Goal: Information Seeking & Learning: Check status

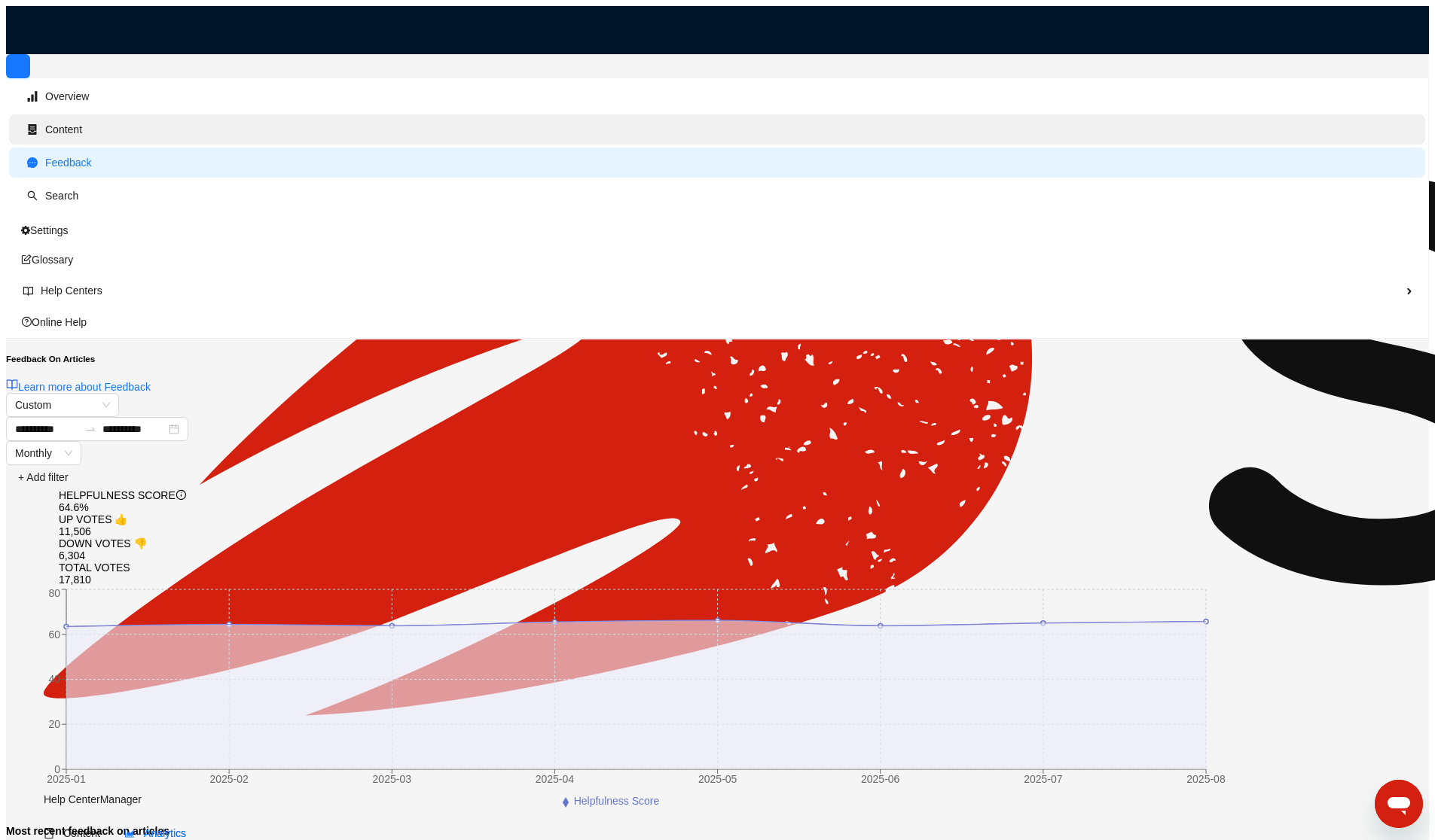
click at [58, 129] on span "Content" at bounding box center [63, 129] width 37 height 12
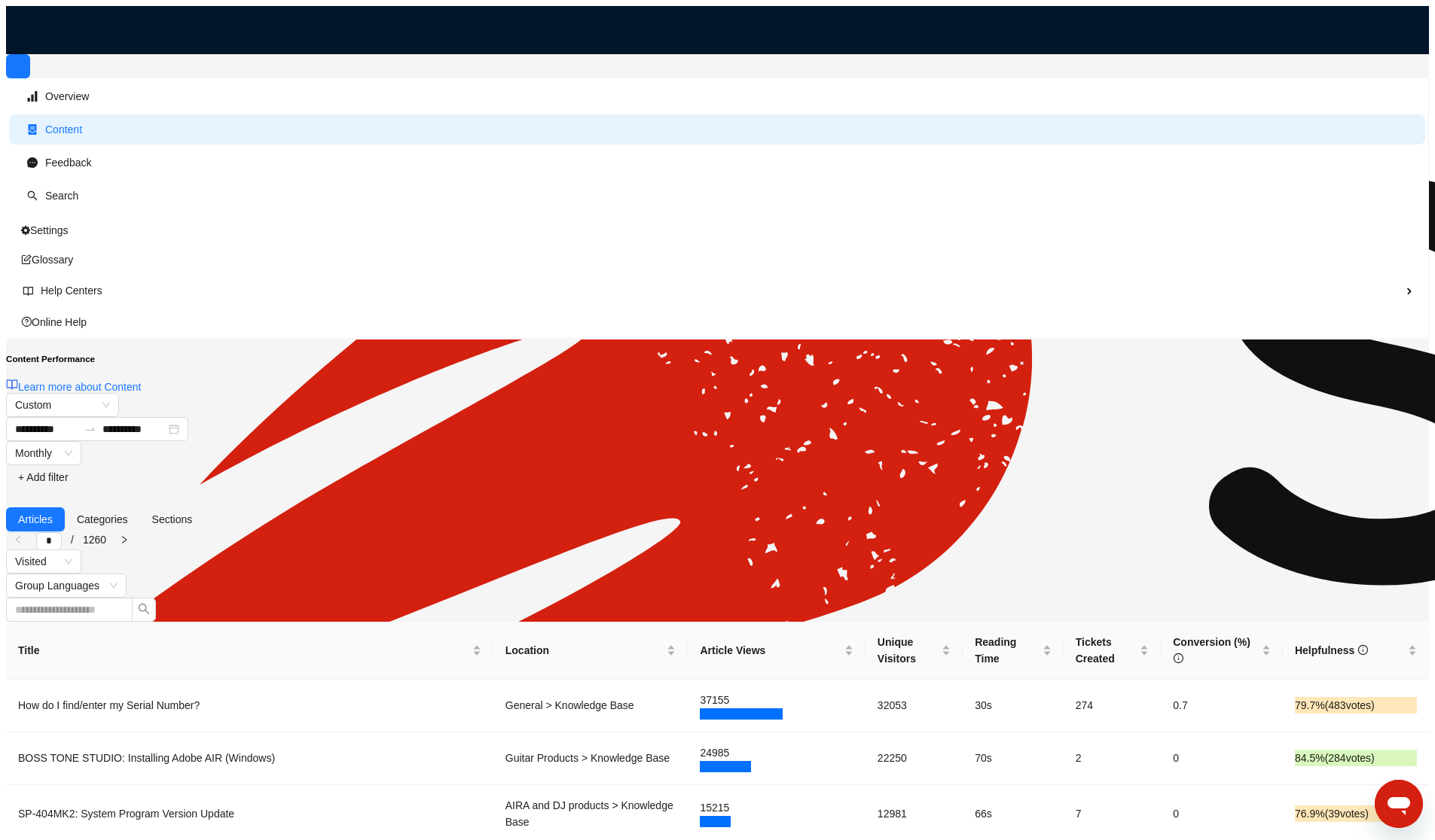
click at [72, 340] on div "Overview Content Feedback Search Settings Glossary Help Centers Online Help" at bounding box center [718, 197] width 1423 height 286
click at [827, 642] on span "Article Views" at bounding box center [770, 650] width 141 height 16
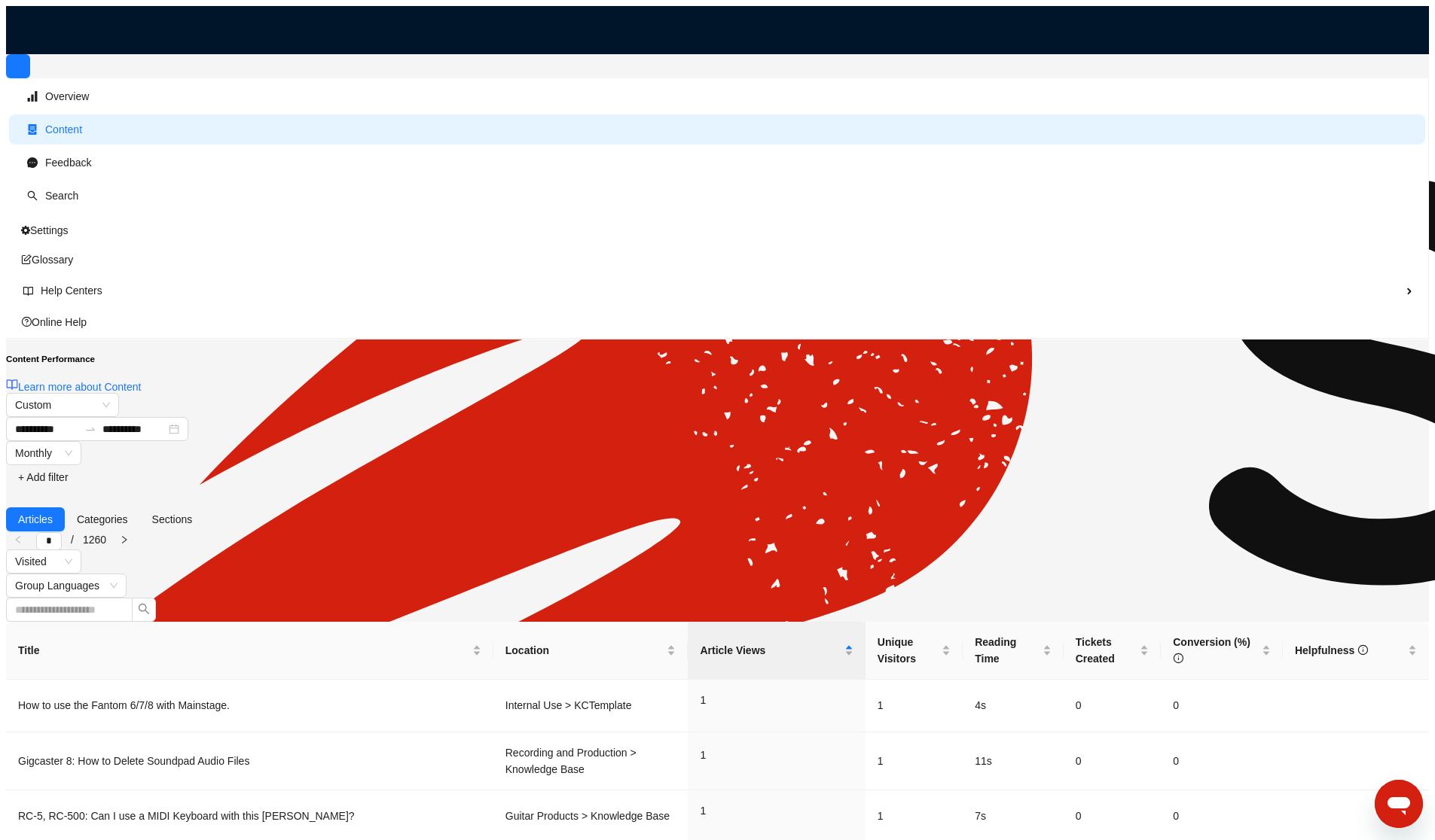
click at [69, 469] on span "+ Add filter" at bounding box center [43, 477] width 51 height 16
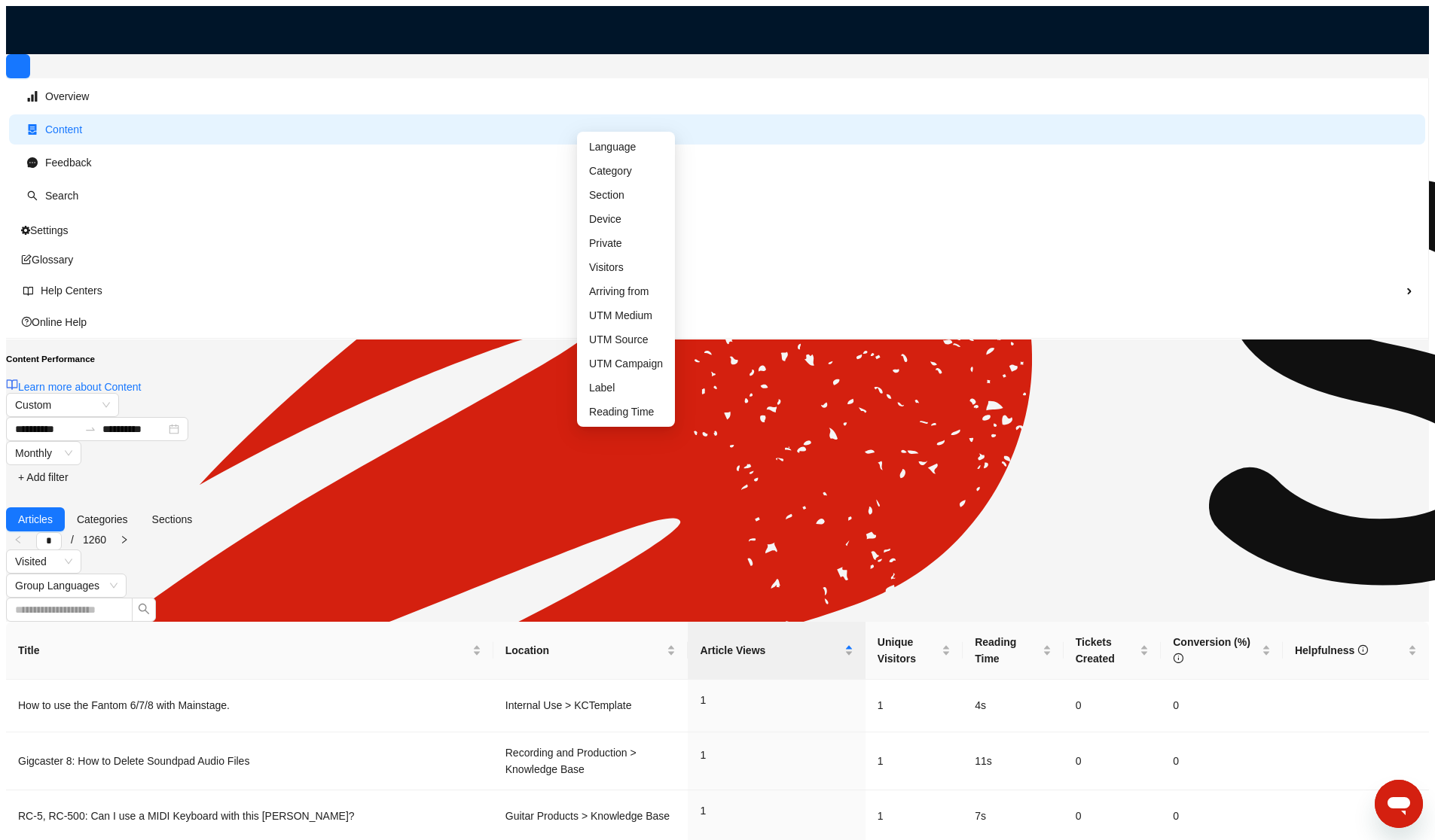
click at [745, 489] on div "Articles Categories Sections * / 1260 Visited Group Languages" at bounding box center [718, 556] width 1423 height 133
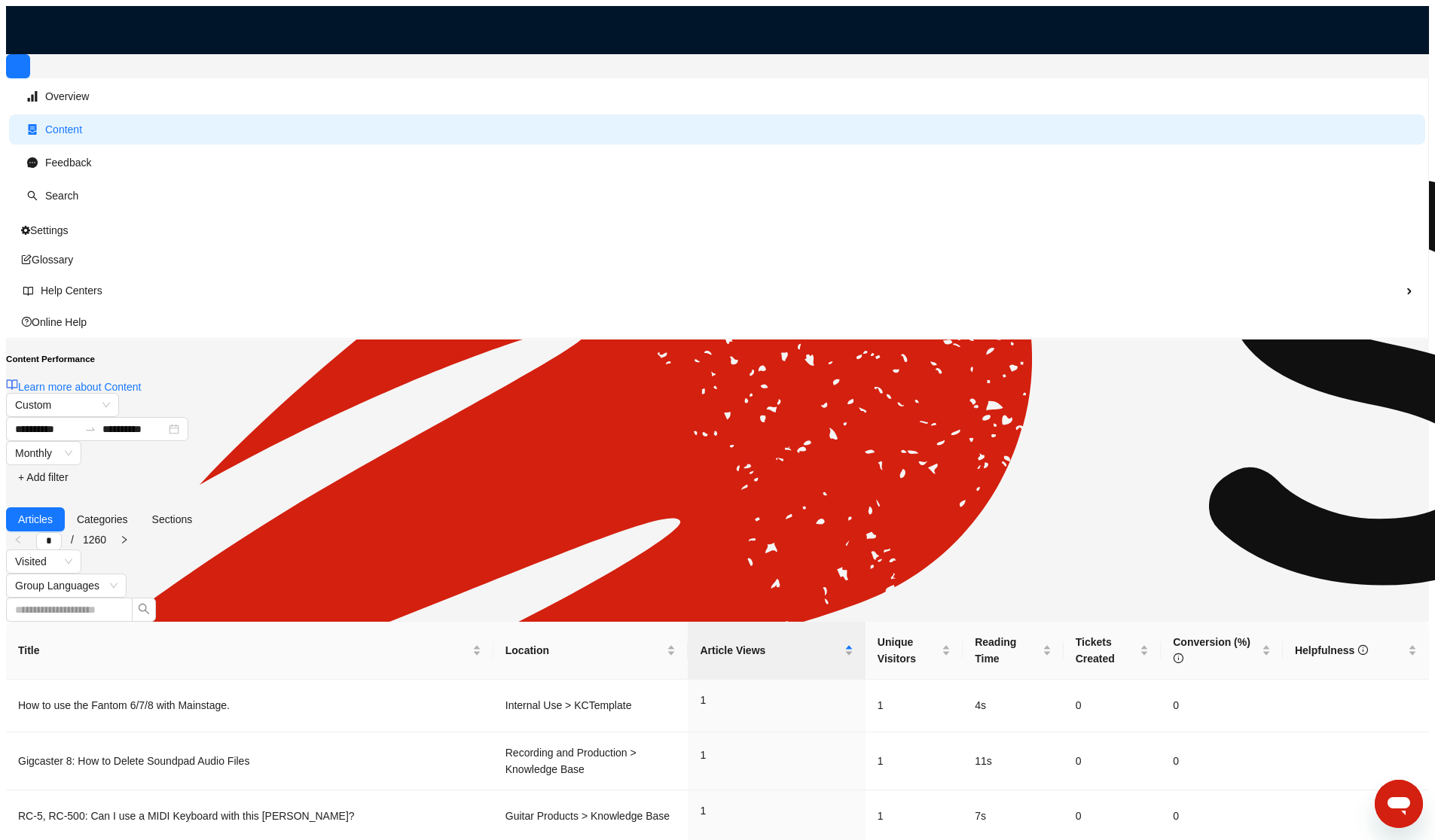
click at [69, 469] on span "+ Add filter" at bounding box center [43, 477] width 51 height 16
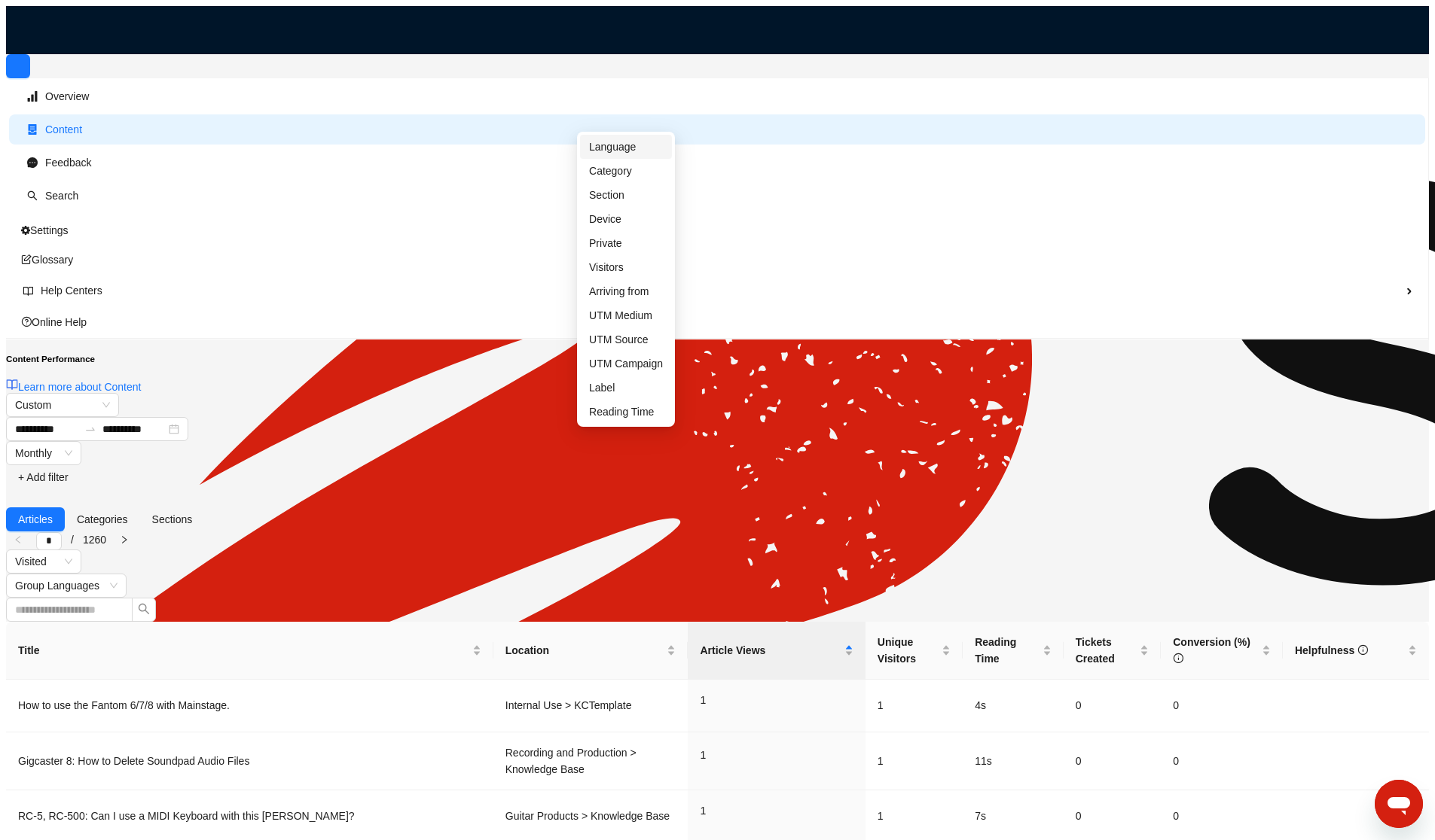
click at [610, 141] on span "Language" at bounding box center [625, 146] width 74 height 16
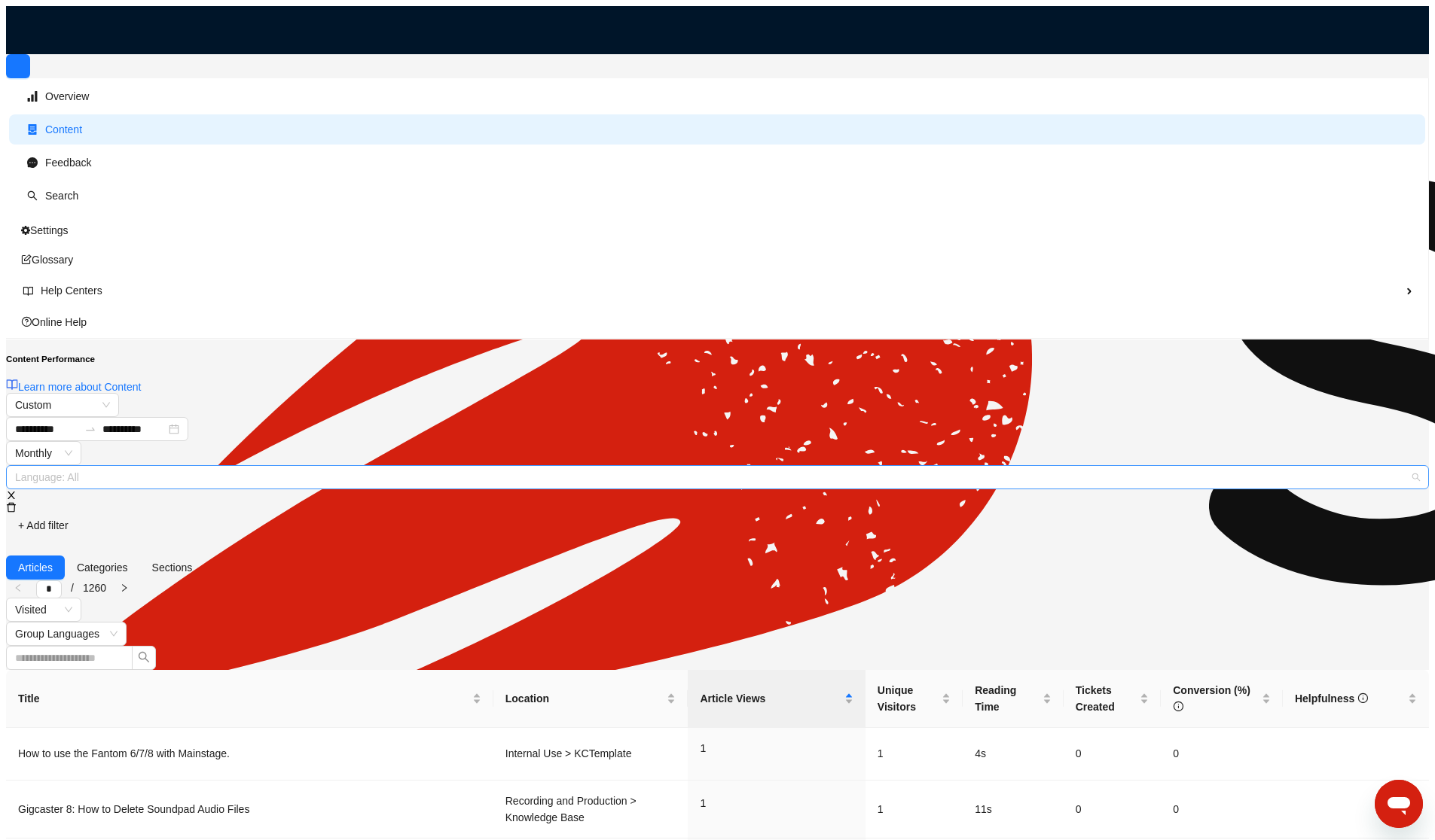
click at [621, 468] on div at bounding box center [710, 477] width 1400 height 18
click at [621, 169] on div "en-us" at bounding box center [629, 169] width 88 height 16
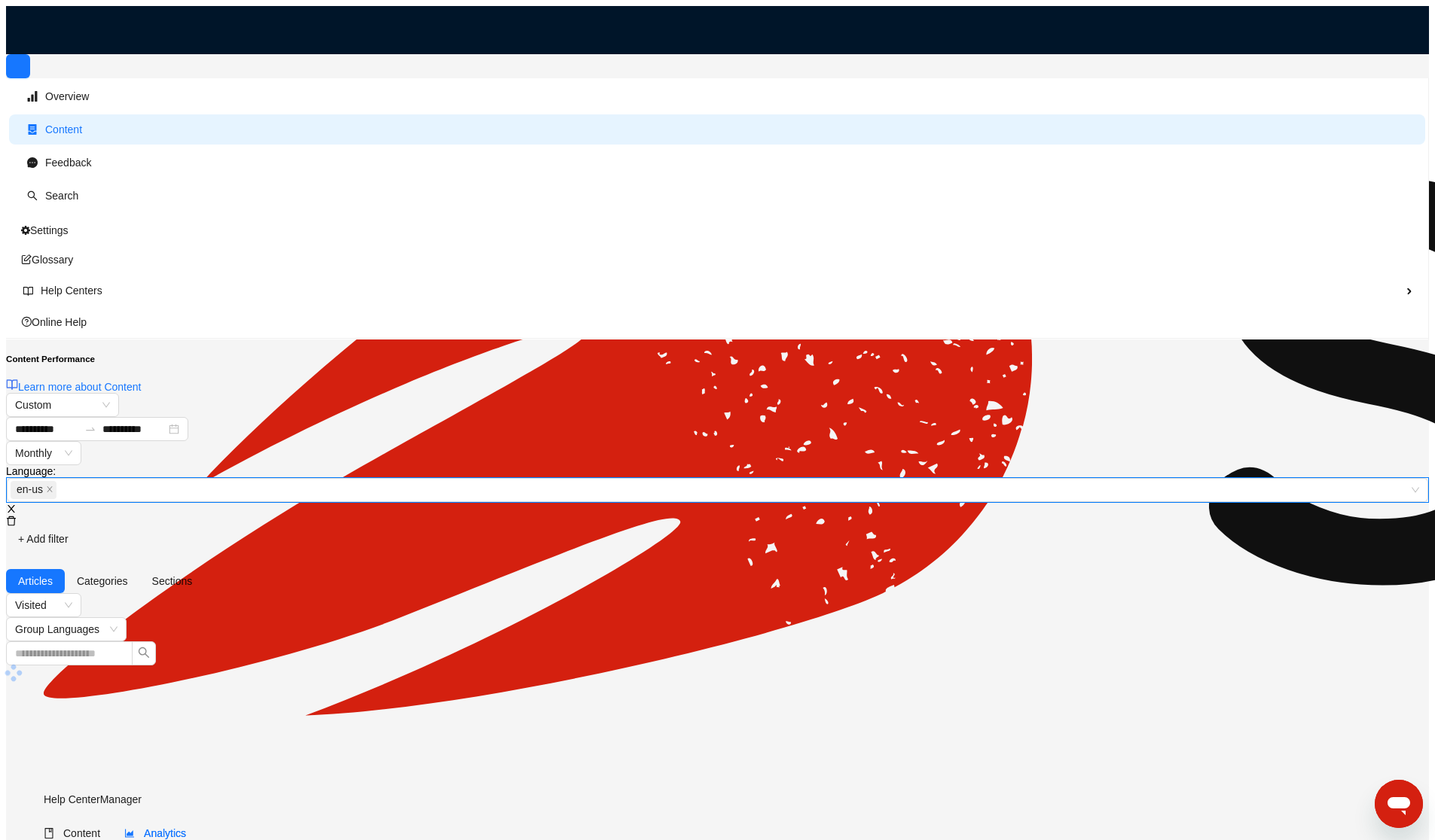
click at [903, 393] on div "**********" at bounding box center [718, 472] width 1423 height 158
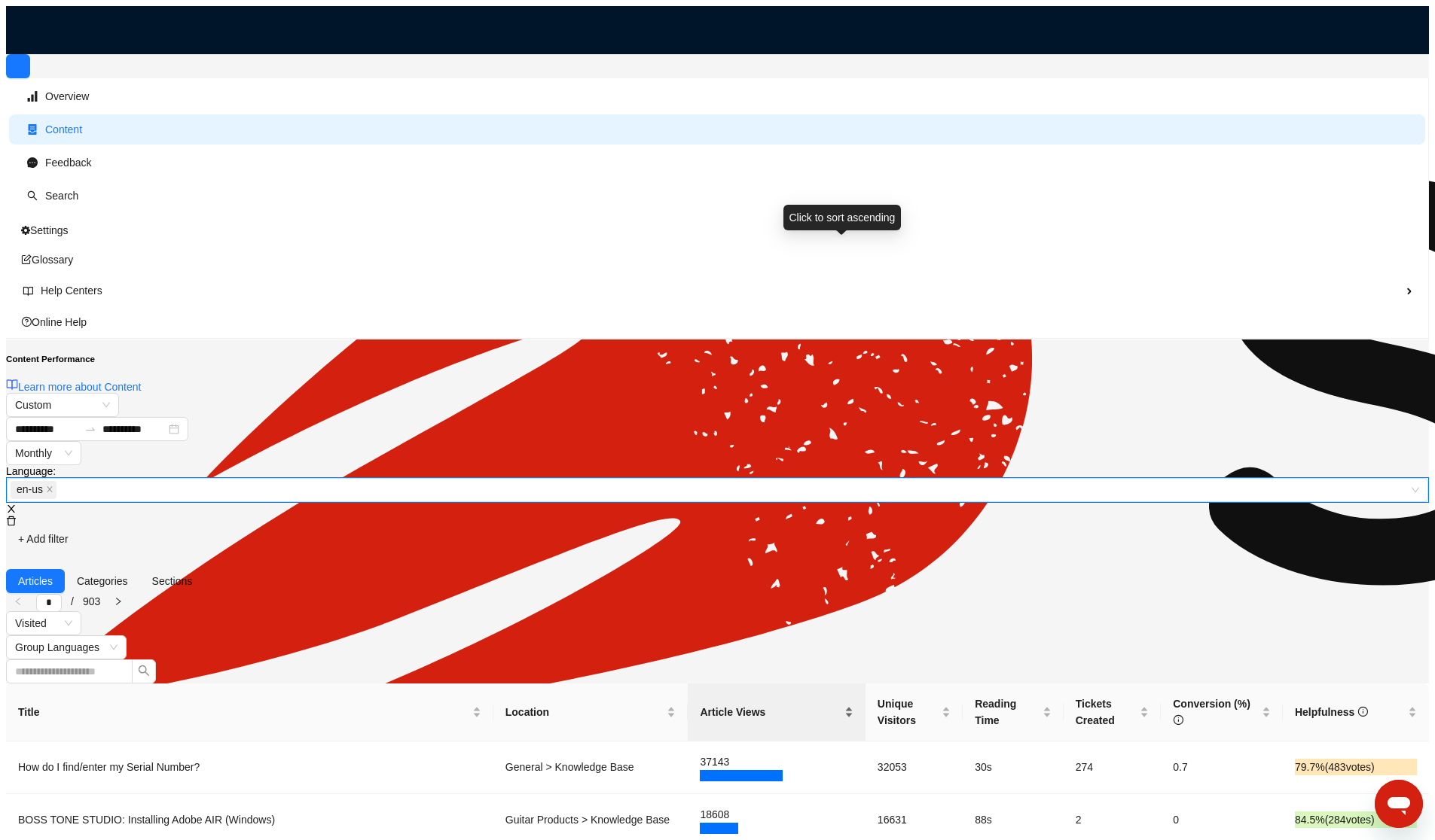
click at [815, 704] on span "Article Views" at bounding box center [770, 712] width 141 height 16
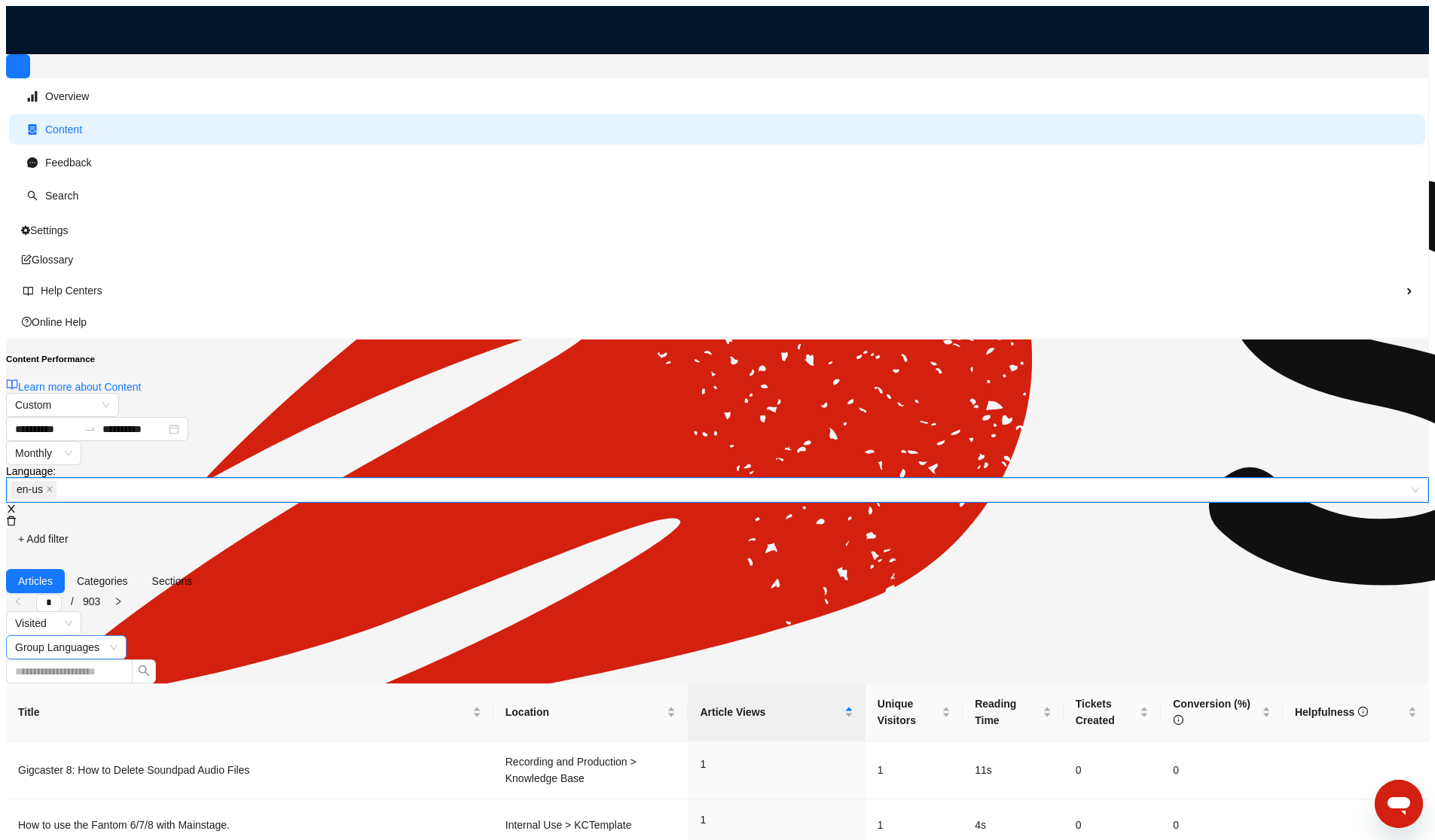
click at [117, 636] on span "Group Languages" at bounding box center [66, 647] width 102 height 23
click at [1212, 243] on div "Ungroup Languages" at bounding box center [1183, 236] width 96 height 16
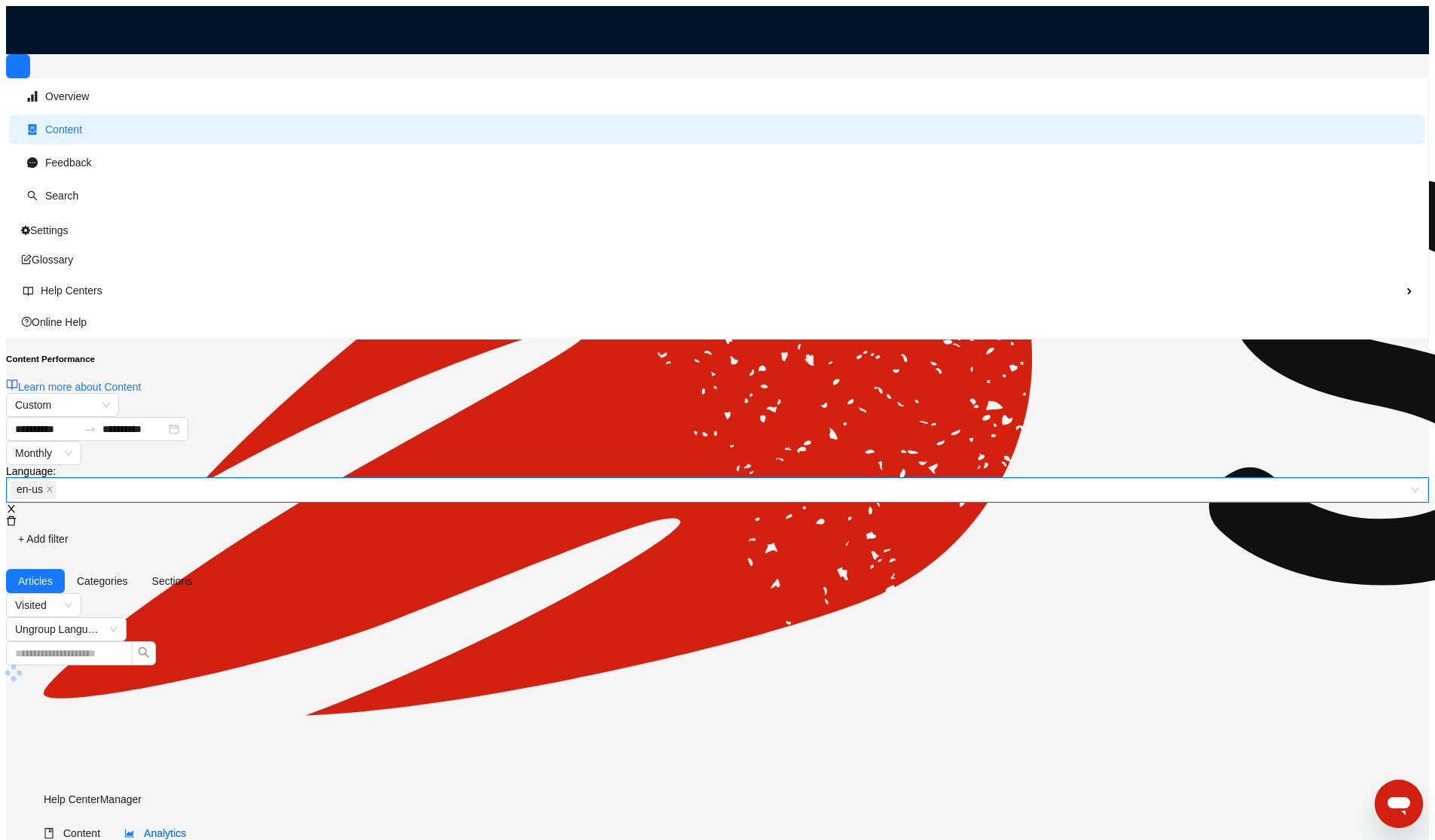
click at [1205, 393] on div "**********" at bounding box center [718, 472] width 1423 height 158
